Goal: Use online tool/utility: Utilize a website feature to perform a specific function

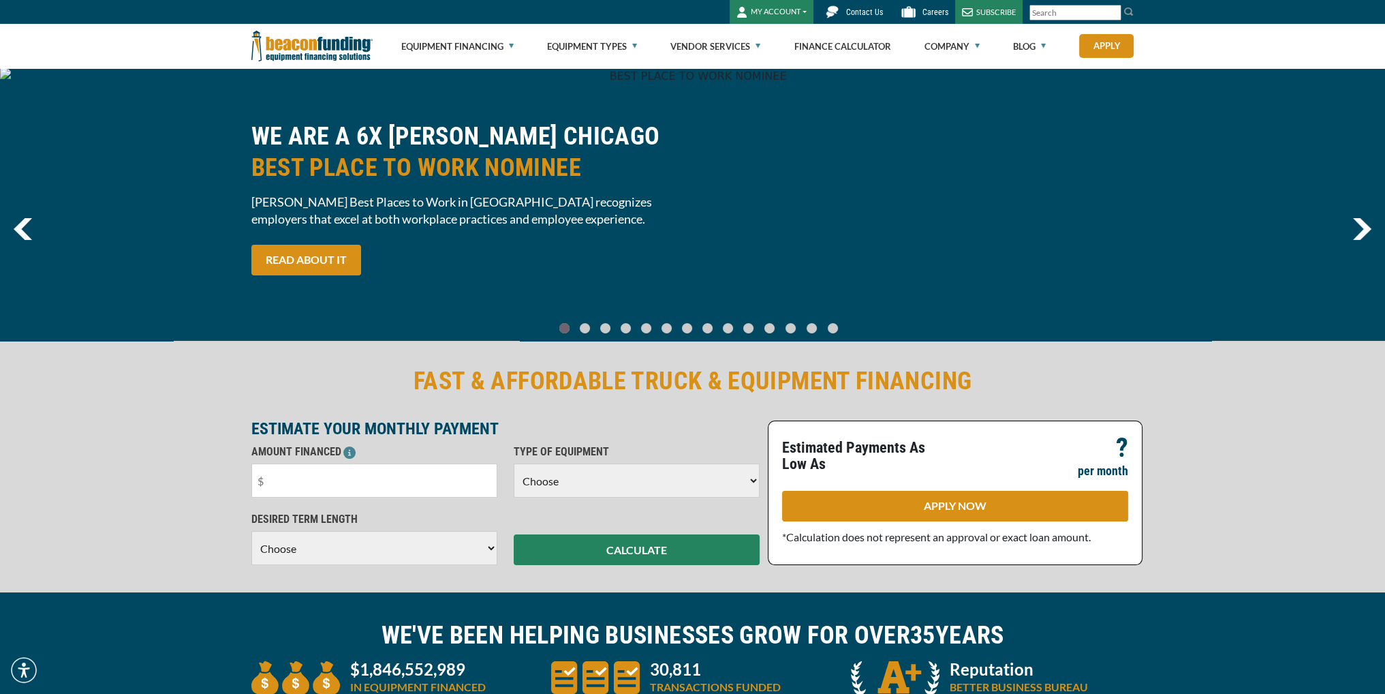
scroll to position [119, 0]
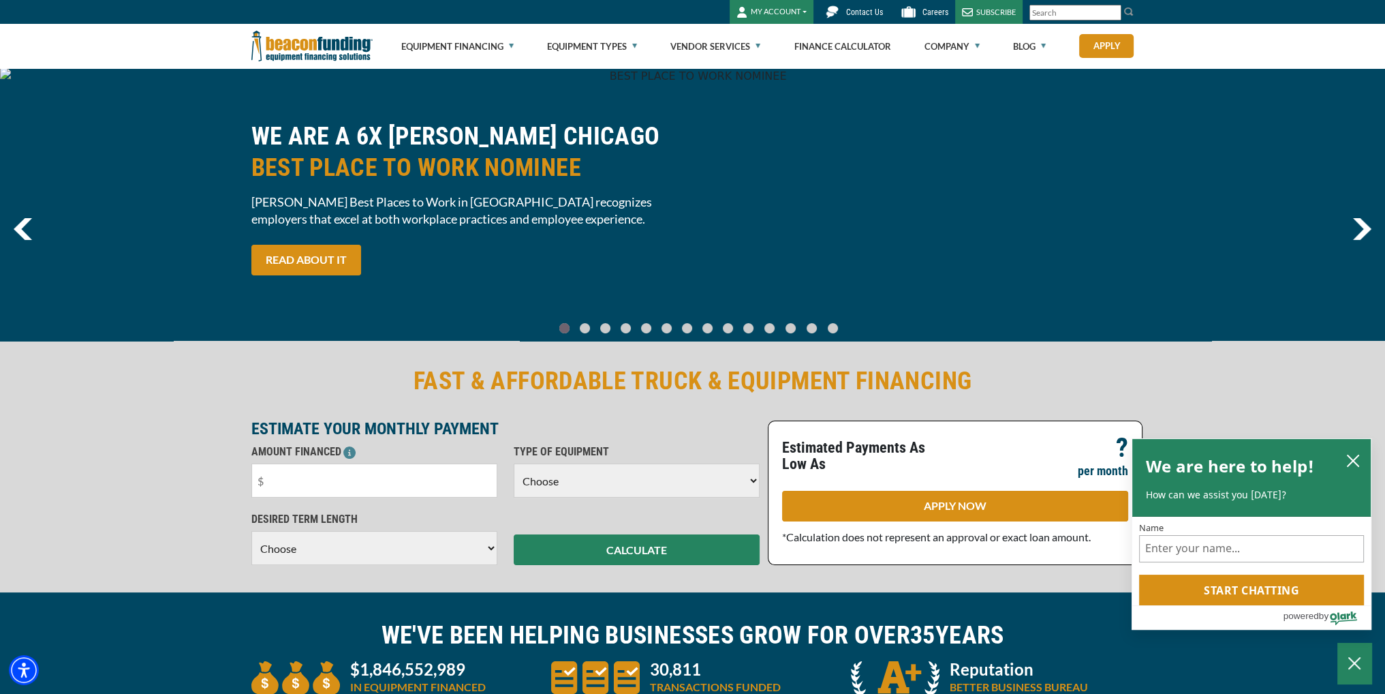
click at [799, 8] on button "MY ACCOUNT" at bounding box center [772, 12] width 84 height 24
click at [774, 33] on link "Login" at bounding box center [784, 41] width 108 height 33
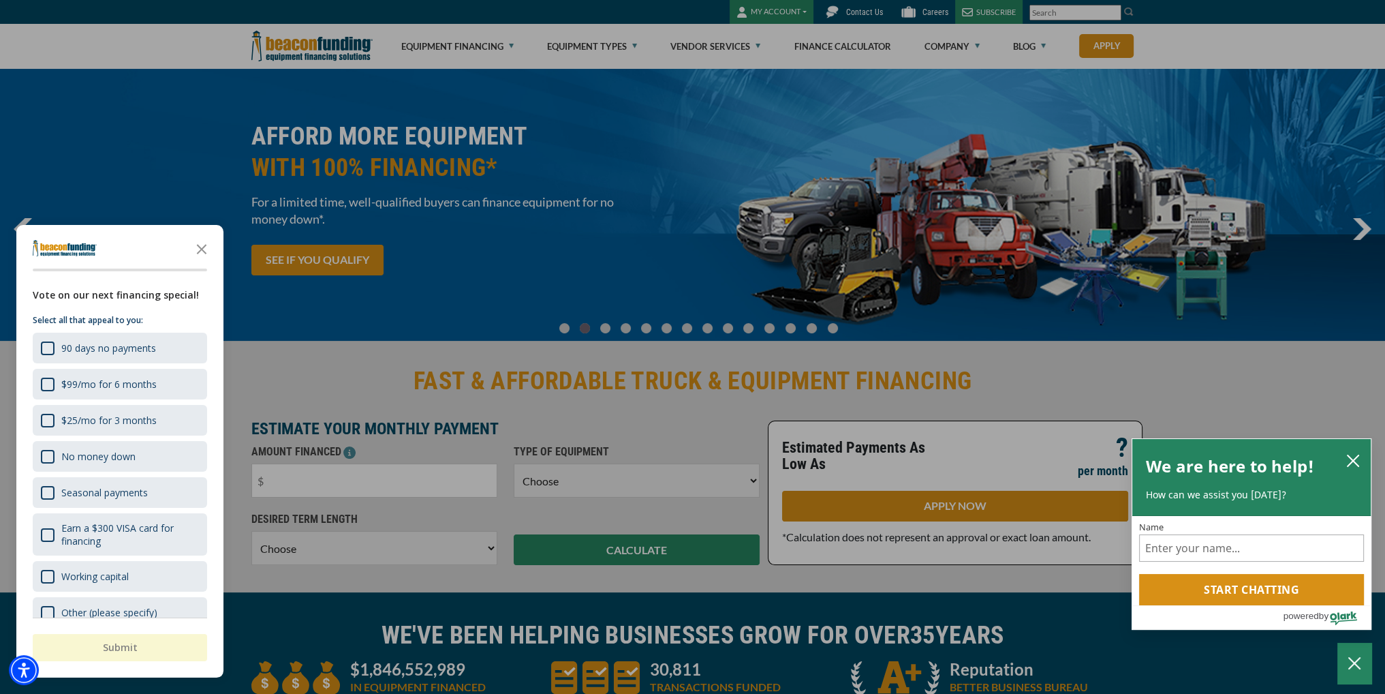
click at [794, 11] on div "button" at bounding box center [692, 347] width 1385 height 694
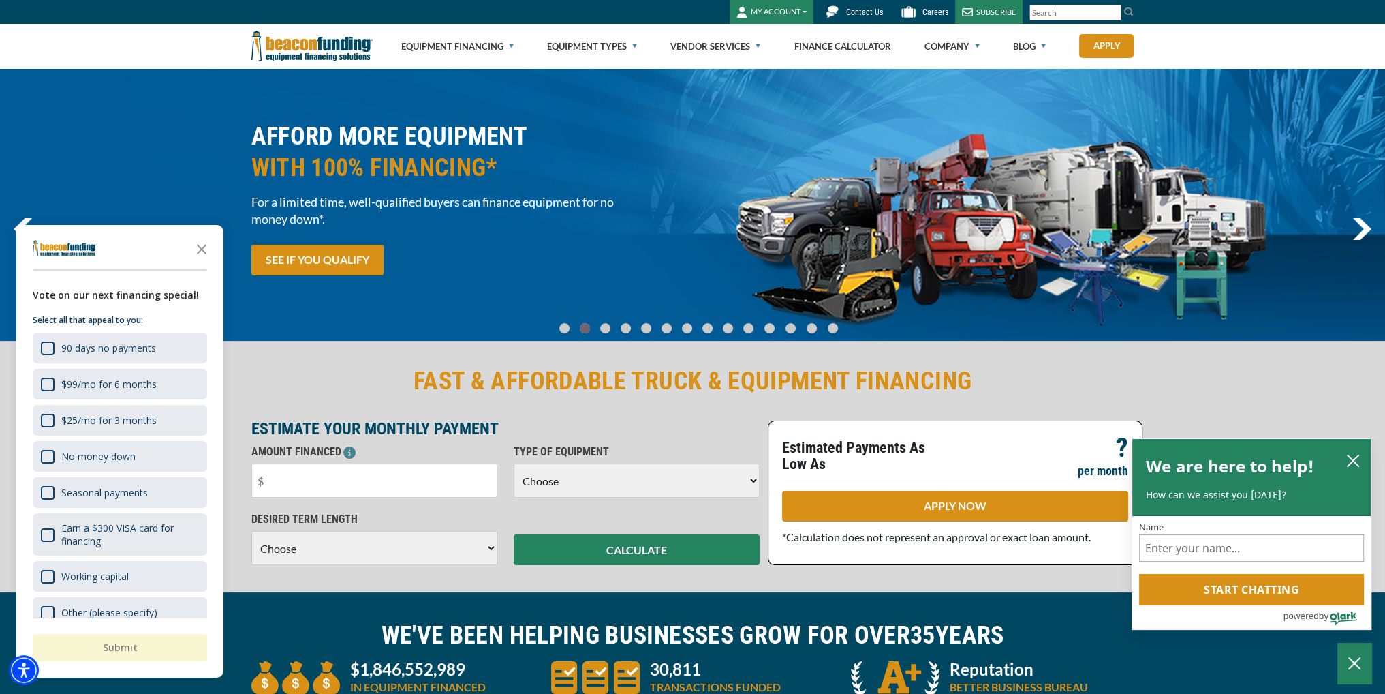
click at [794, 11] on button "MY ACCOUNT" at bounding box center [772, 12] width 84 height 24
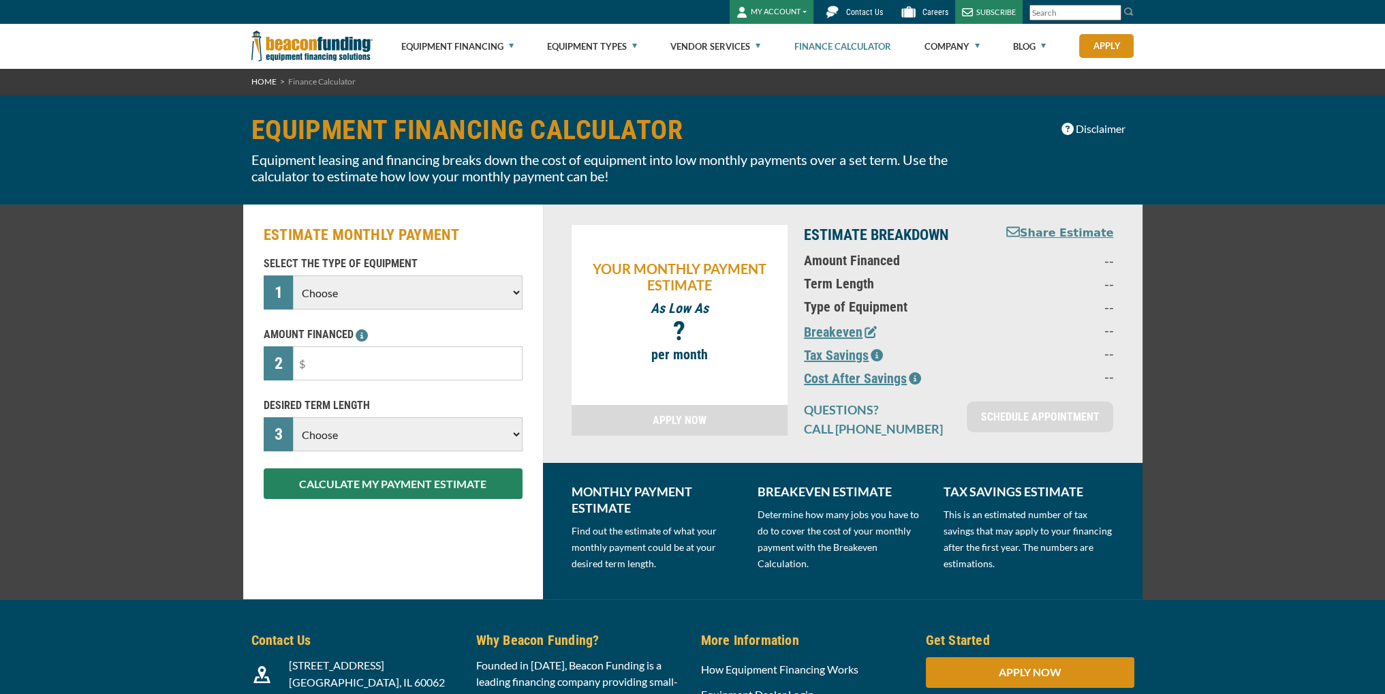
scroll to position [119, 0]
